Goal: Task Accomplishment & Management: Use online tool/utility

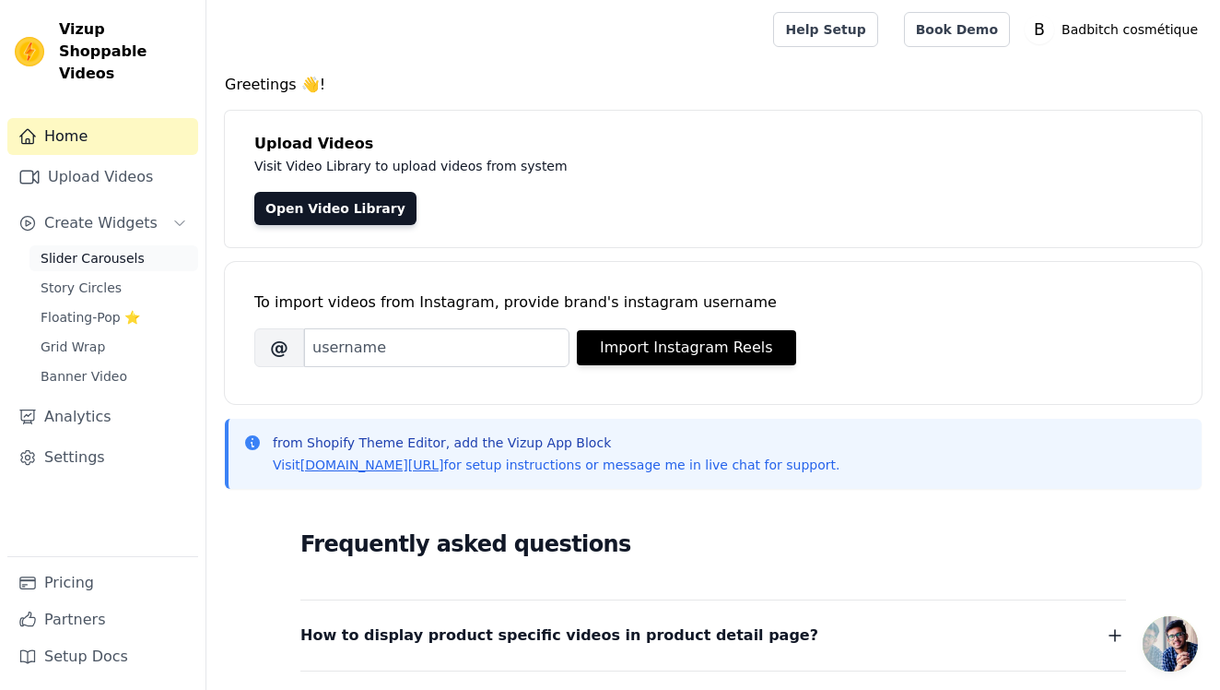
click at [80, 249] on span "Slider Carousels" at bounding box center [93, 258] width 104 height 18
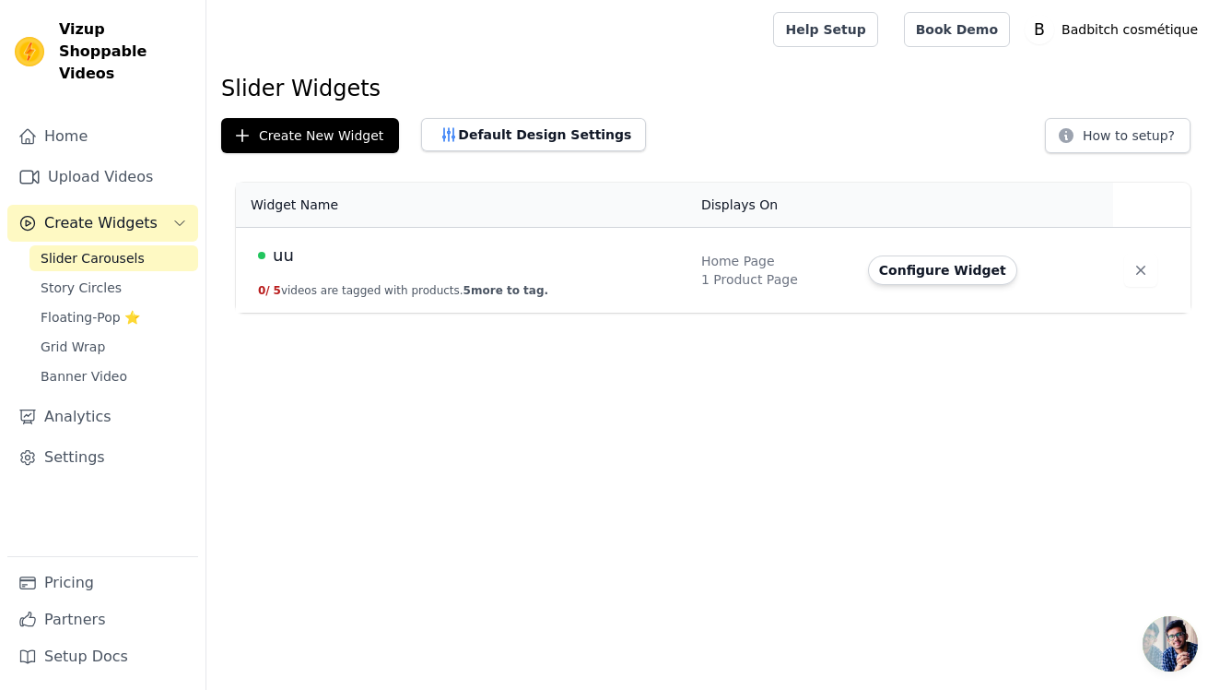
click at [582, 254] on div "uu" at bounding box center [468, 255] width 421 height 26
click at [949, 272] on button "Configure Widget" at bounding box center [942, 269] width 149 height 29
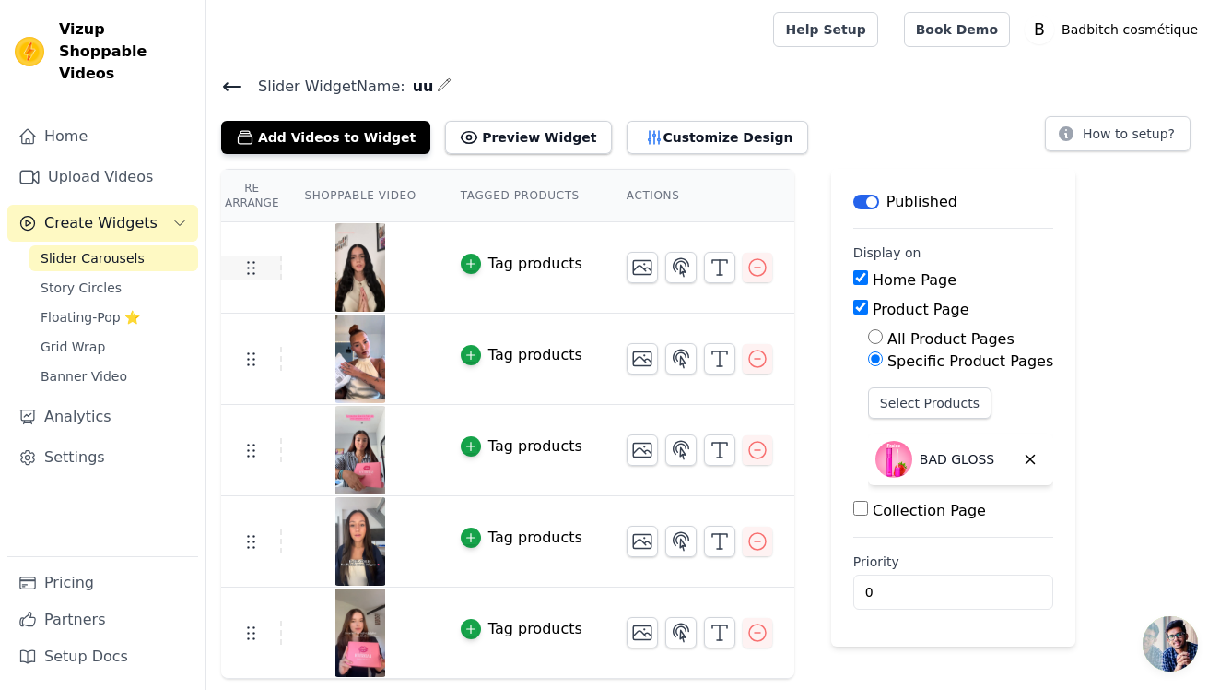
click at [251, 267] on icon at bounding box center [251, 267] width 22 height 22
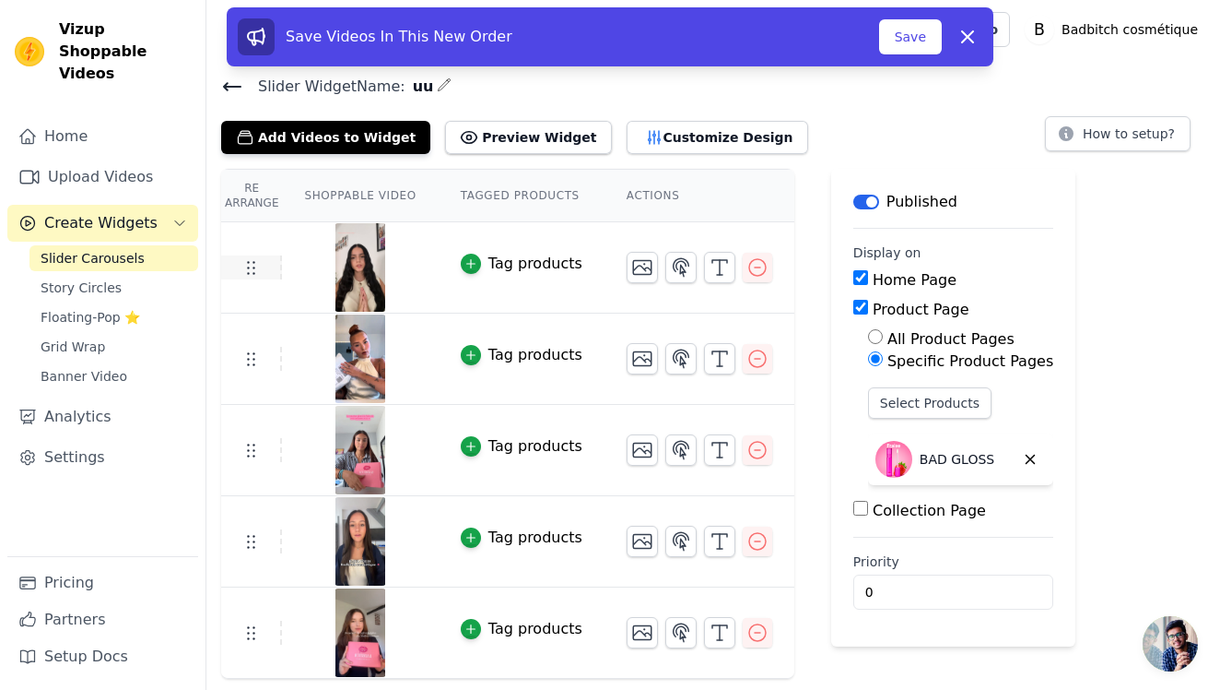
click at [254, 270] on icon at bounding box center [251, 267] width 22 height 22
click at [254, 274] on icon at bounding box center [251, 267] width 22 height 22
click at [254, 273] on icon at bounding box center [251, 267] width 22 height 22
click at [260, 271] on icon at bounding box center [251, 267] width 22 height 22
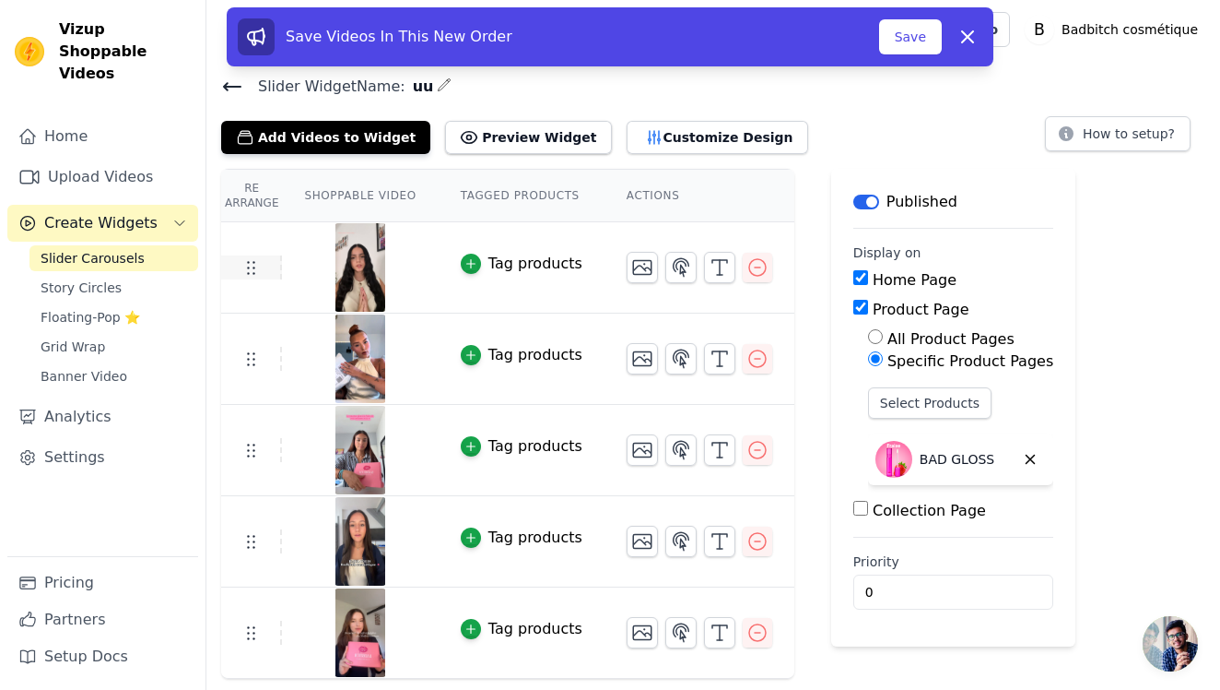
click at [260, 271] on icon at bounding box center [251, 267] width 22 height 22
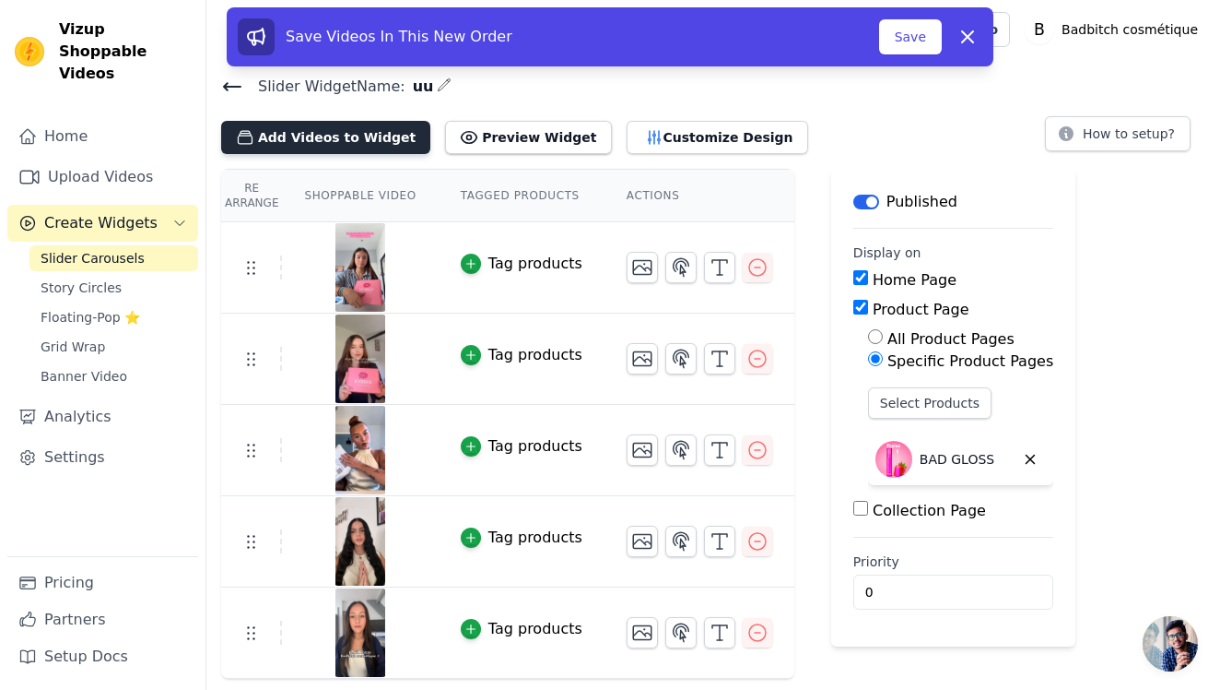
click at [370, 142] on button "Add Videos to Widget" at bounding box center [325, 137] width 209 height 33
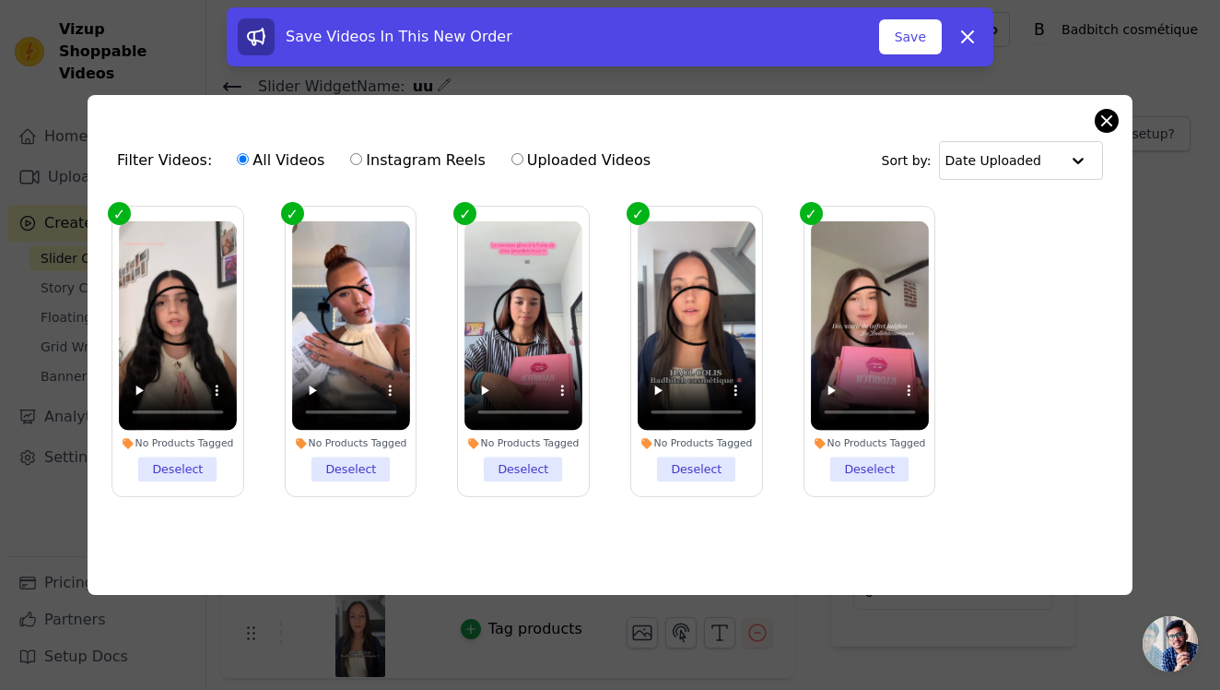
click at [1104, 112] on button "Close modal" at bounding box center [1107, 121] width 22 height 22
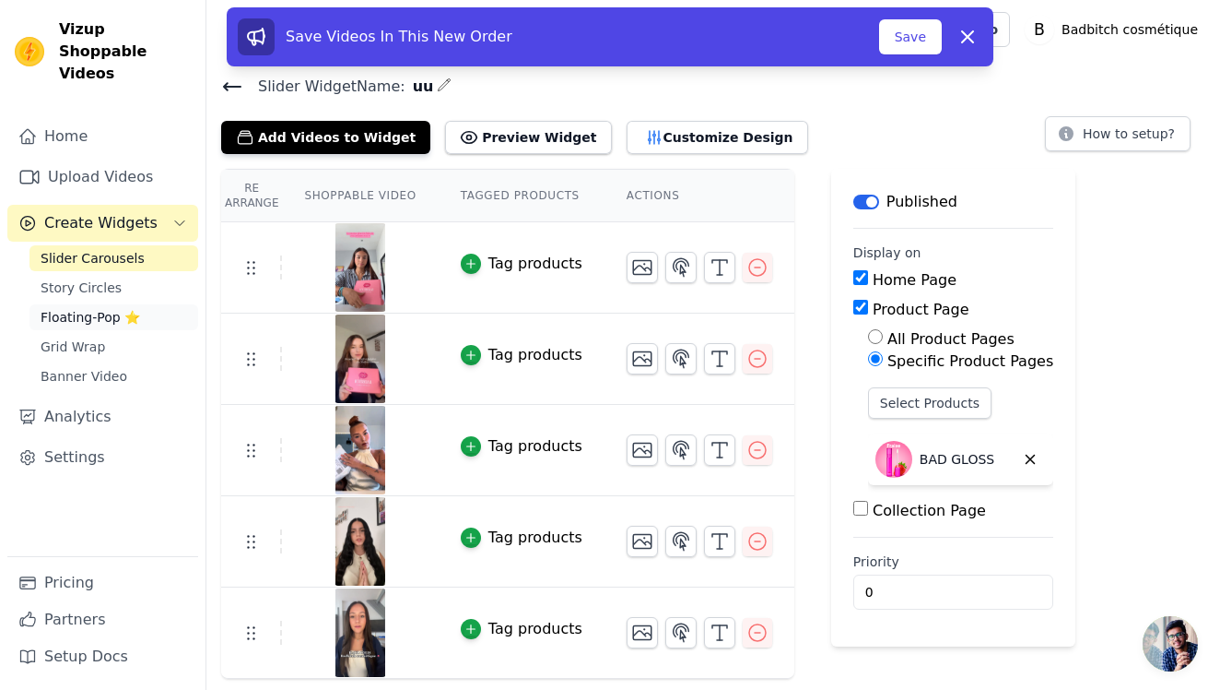
click at [132, 308] on span "Floating-Pop ⭐" at bounding box center [91, 317] width 100 height 18
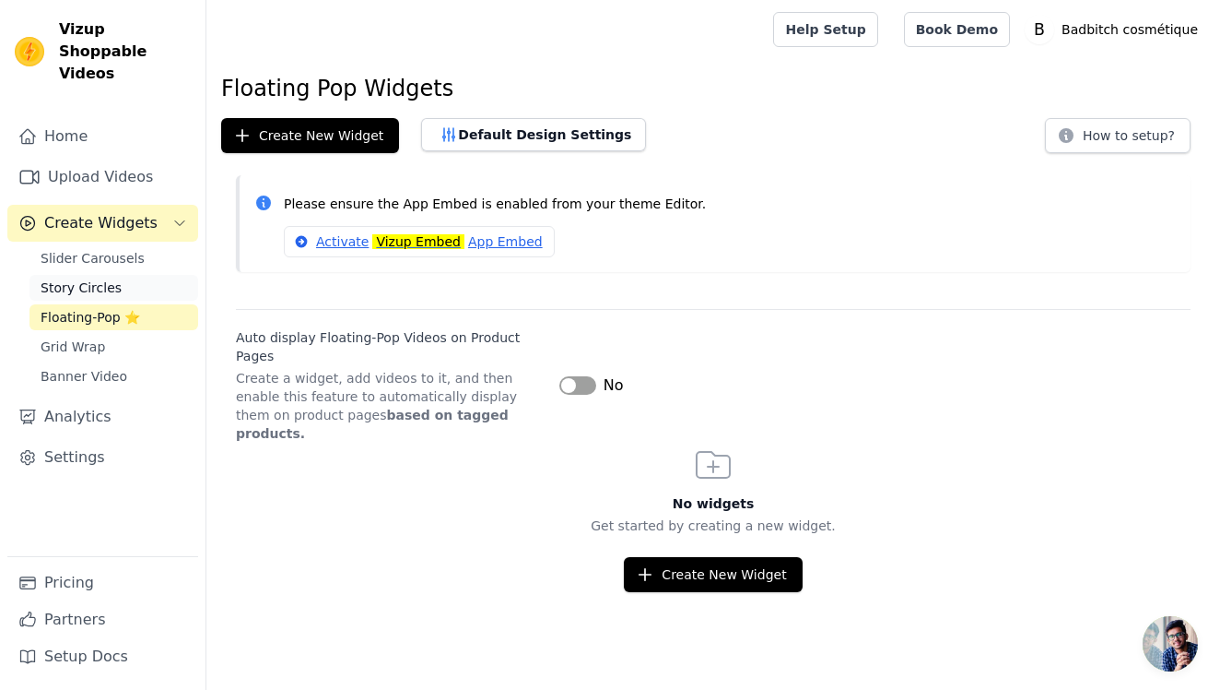
click at [139, 275] on link "Story Circles" at bounding box center [113, 288] width 169 height 26
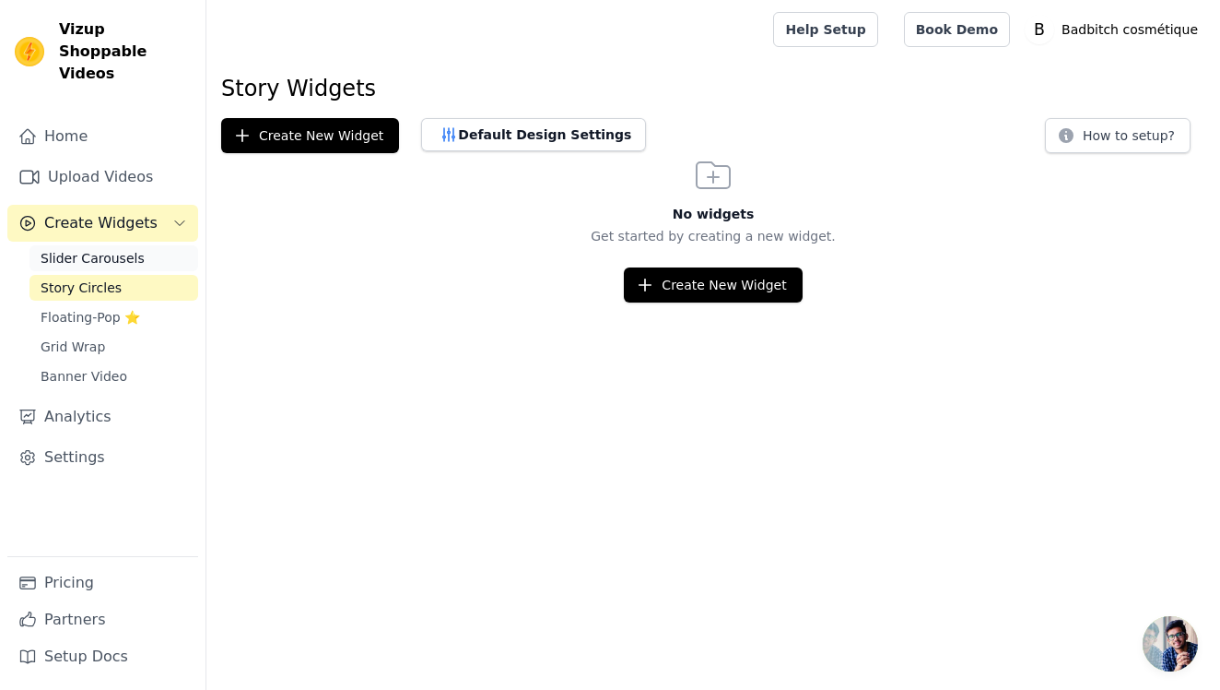
click at [171, 245] on link "Slider Carousels" at bounding box center [113, 258] width 169 height 26
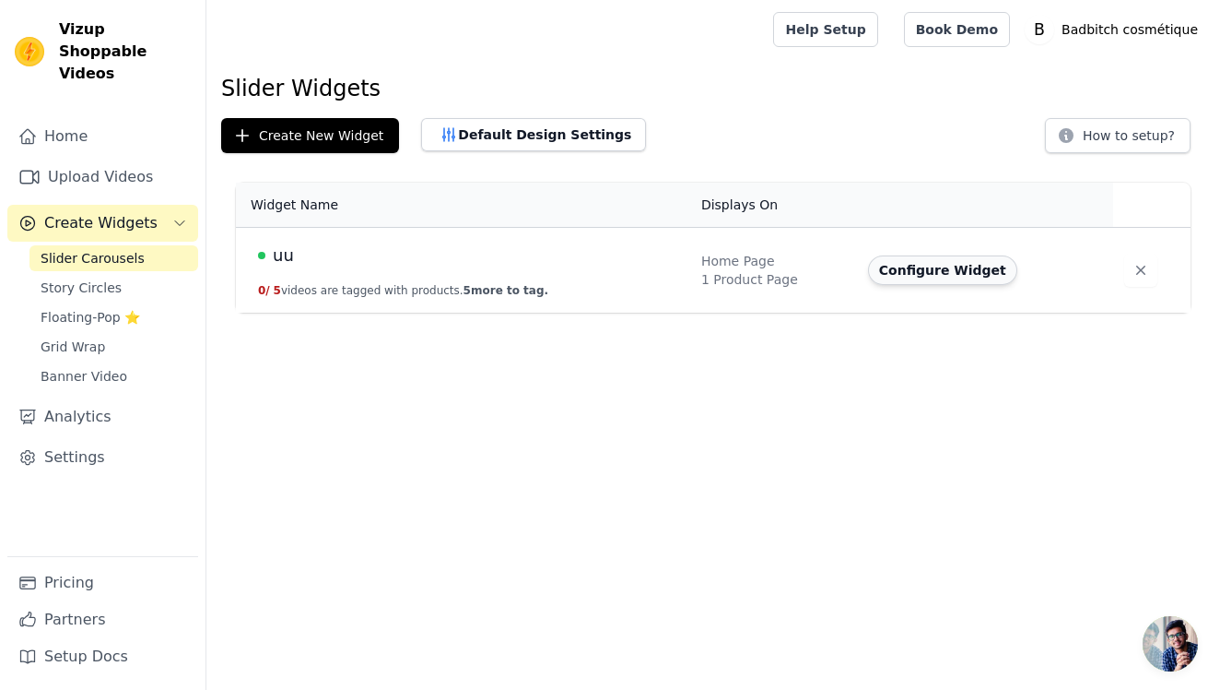
click at [953, 264] on button "Configure Widget" at bounding box center [942, 269] width 149 height 29
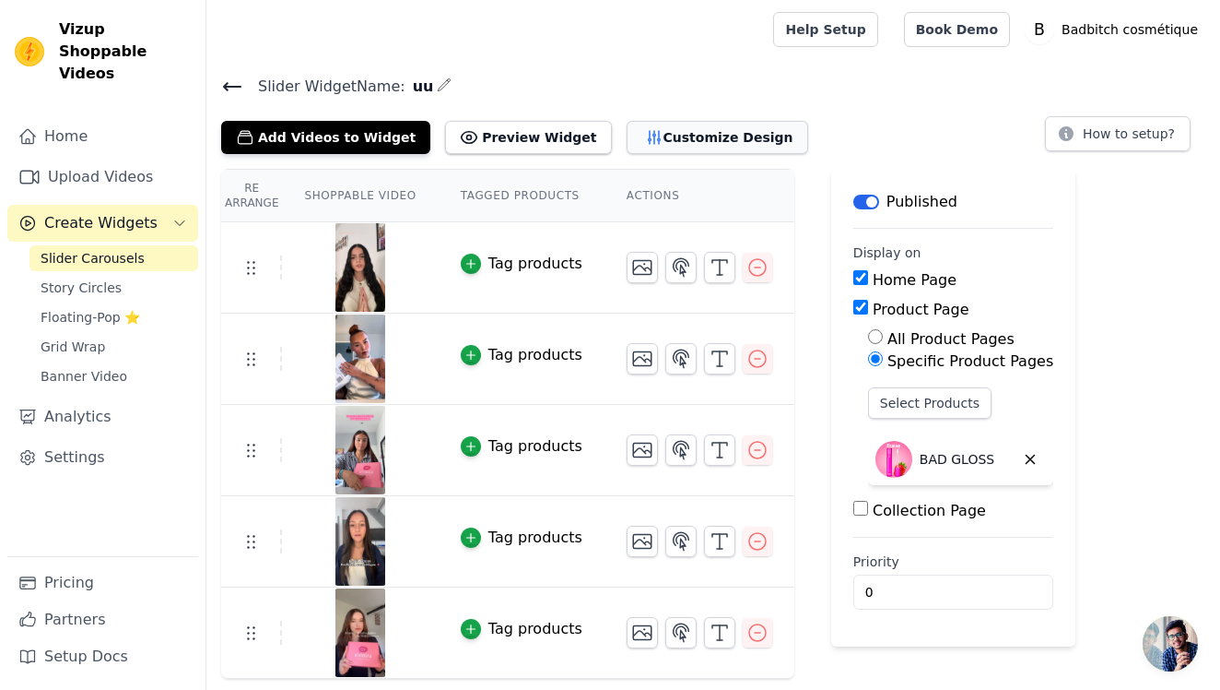
click at [712, 133] on button "Customize Design" at bounding box center [718, 137] width 182 height 33
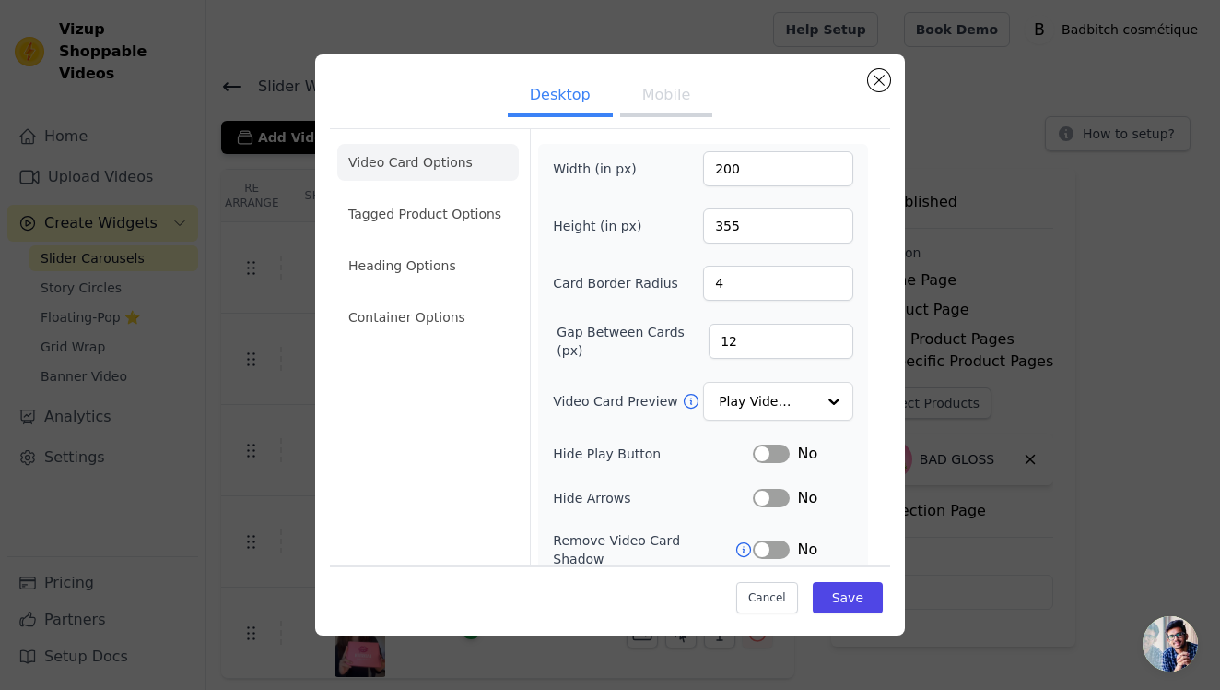
click at [658, 88] on button "Mobile" at bounding box center [666, 97] width 92 height 41
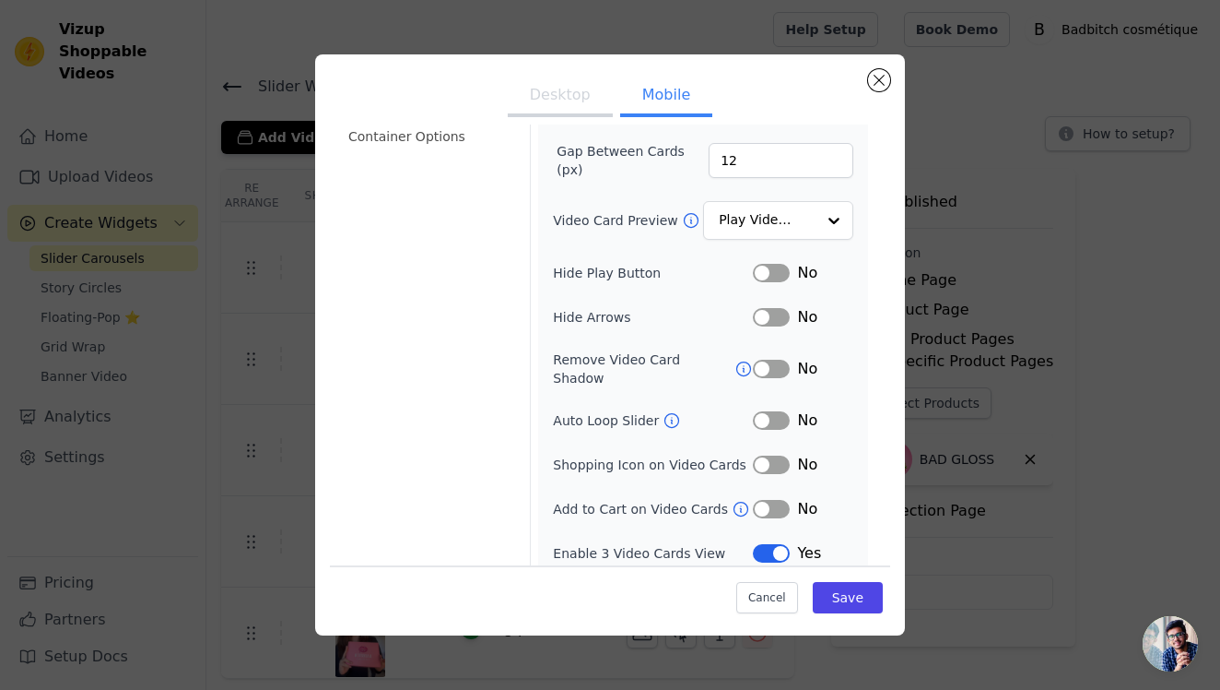
scroll to position [180, 0]
click at [770, 545] on button "Label" at bounding box center [771, 554] width 37 height 18
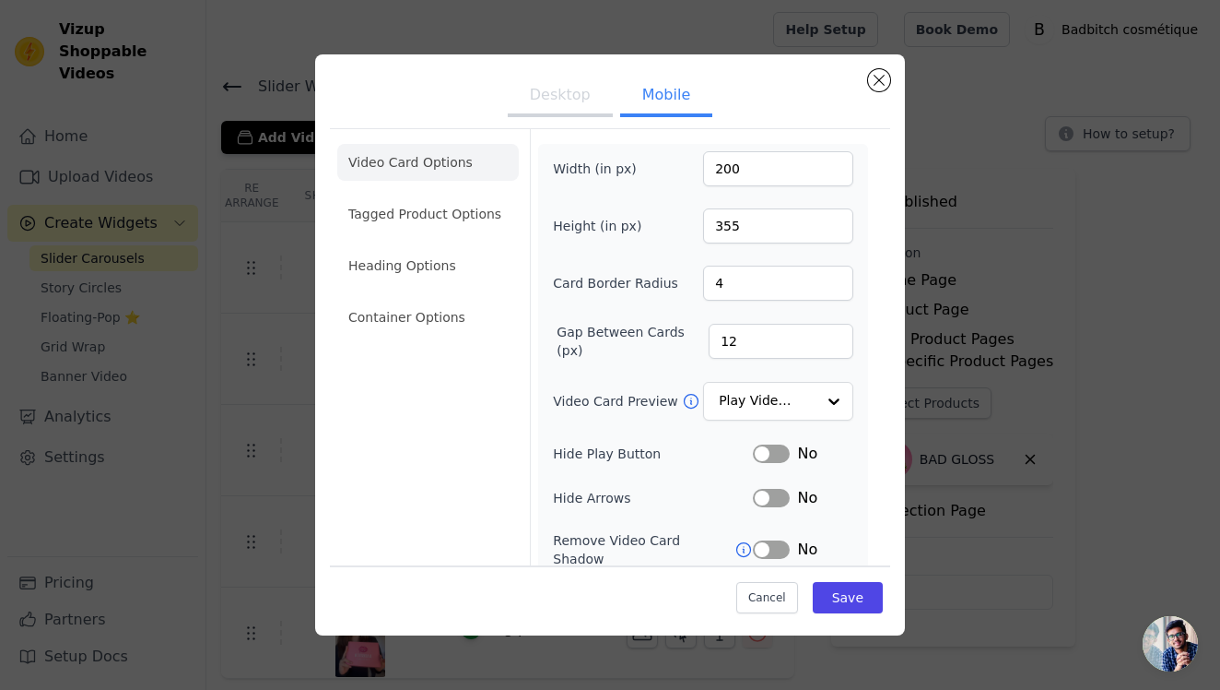
scroll to position [0, 0]
click at [835, 595] on button "Save" at bounding box center [848, 597] width 70 height 31
